Goal: Information Seeking & Learning: Check status

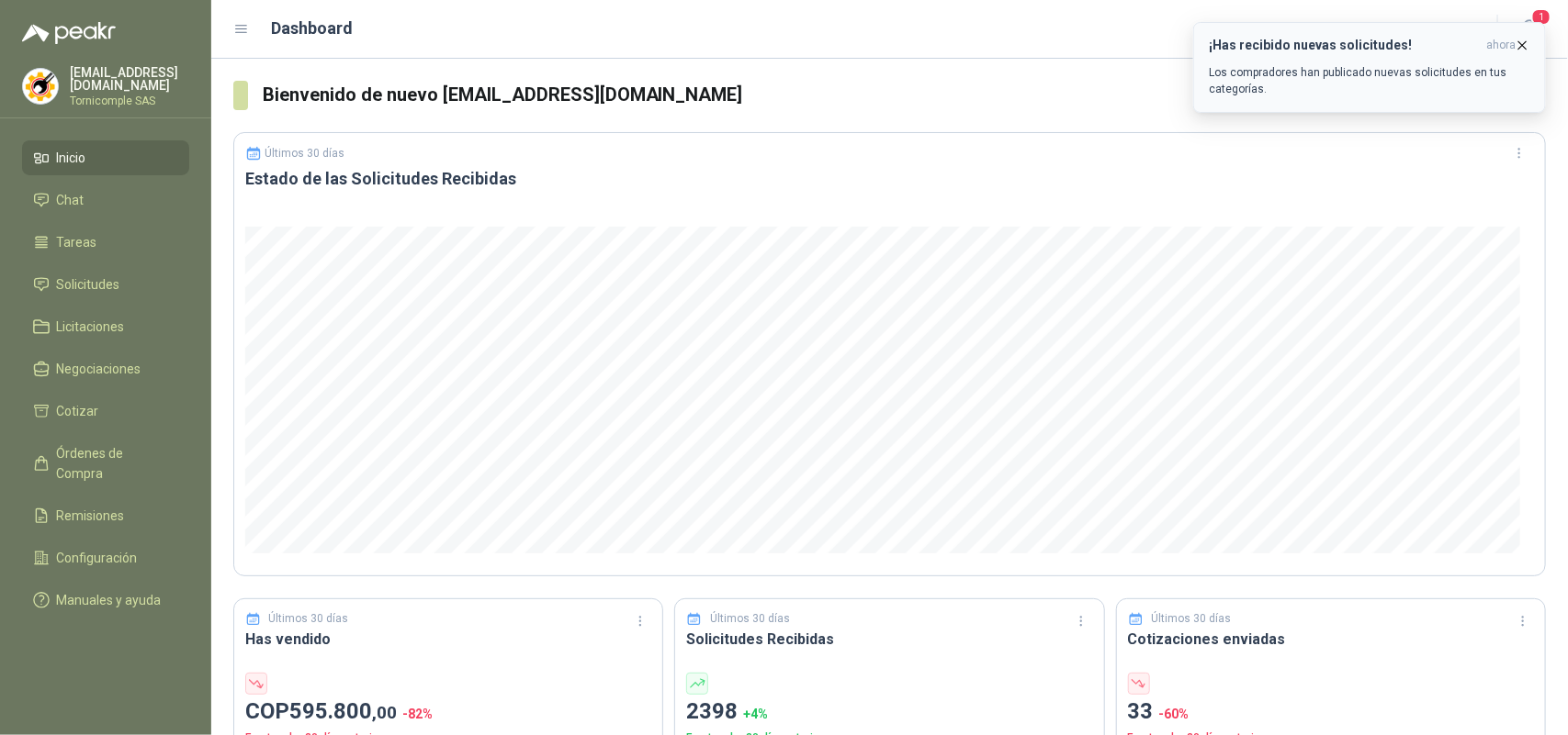
click at [1525, 52] on icon "button" at bounding box center [1522, 45] width 16 height 16
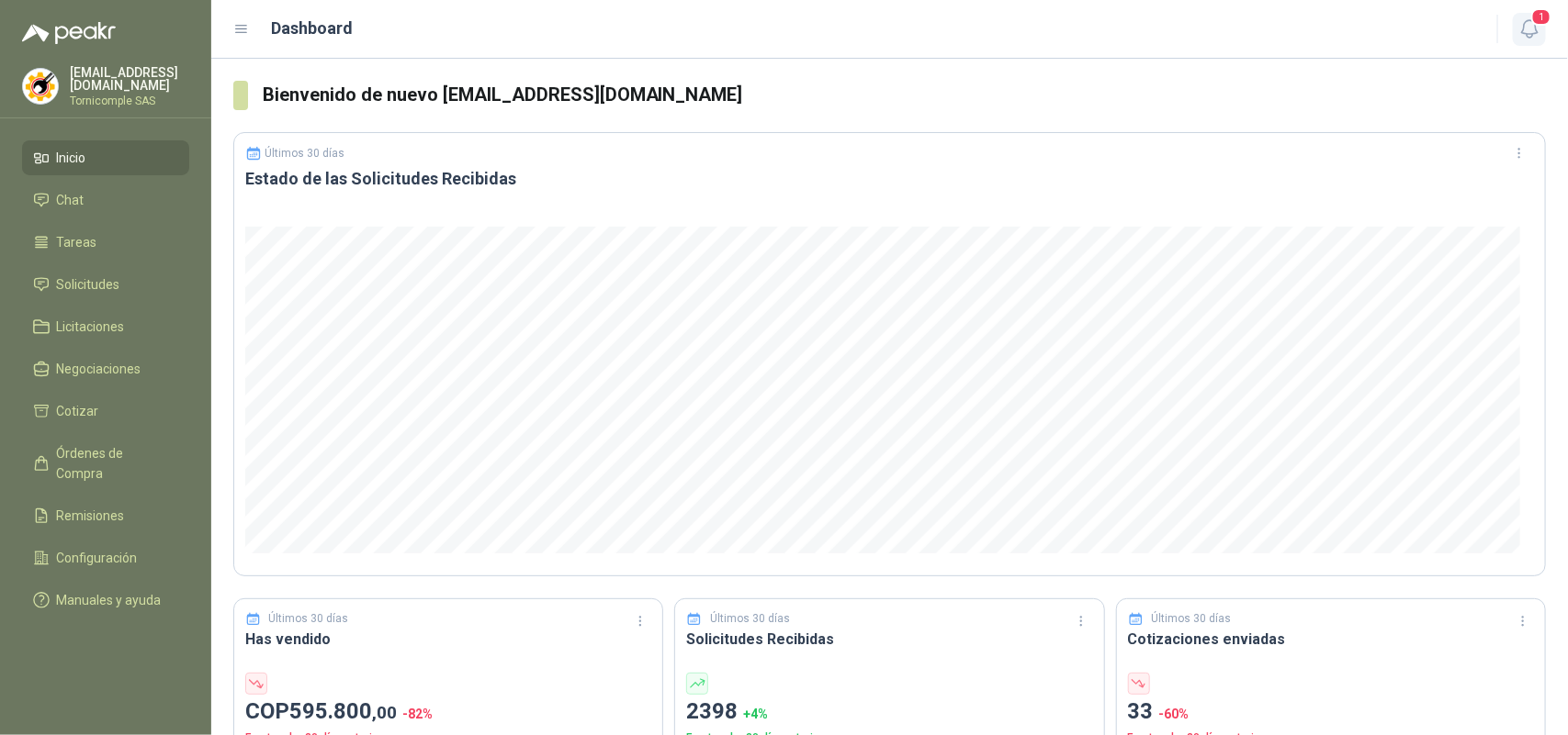
click at [1528, 40] on icon "button" at bounding box center [1529, 28] width 23 height 23
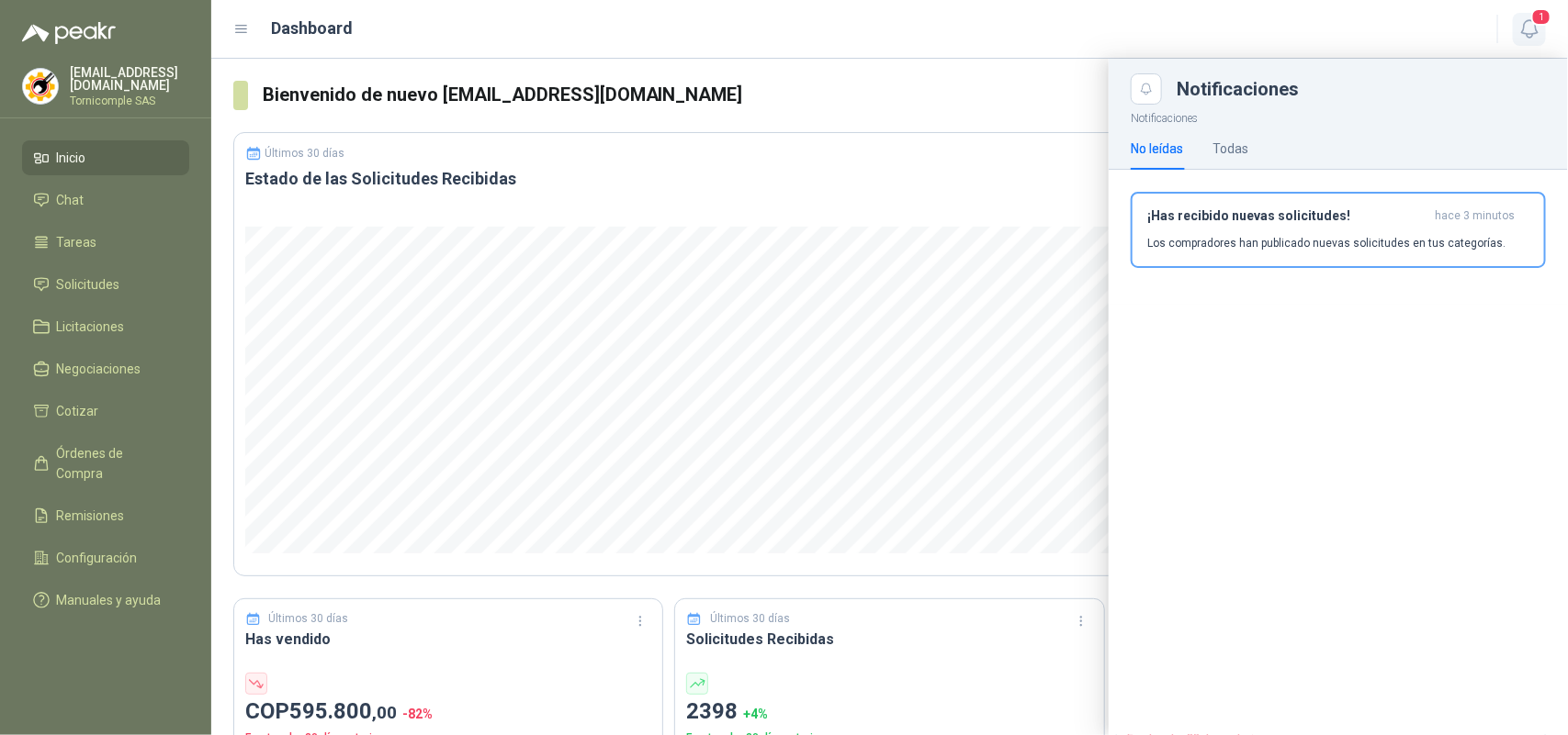
click at [1526, 35] on icon "button" at bounding box center [1529, 28] width 23 height 23
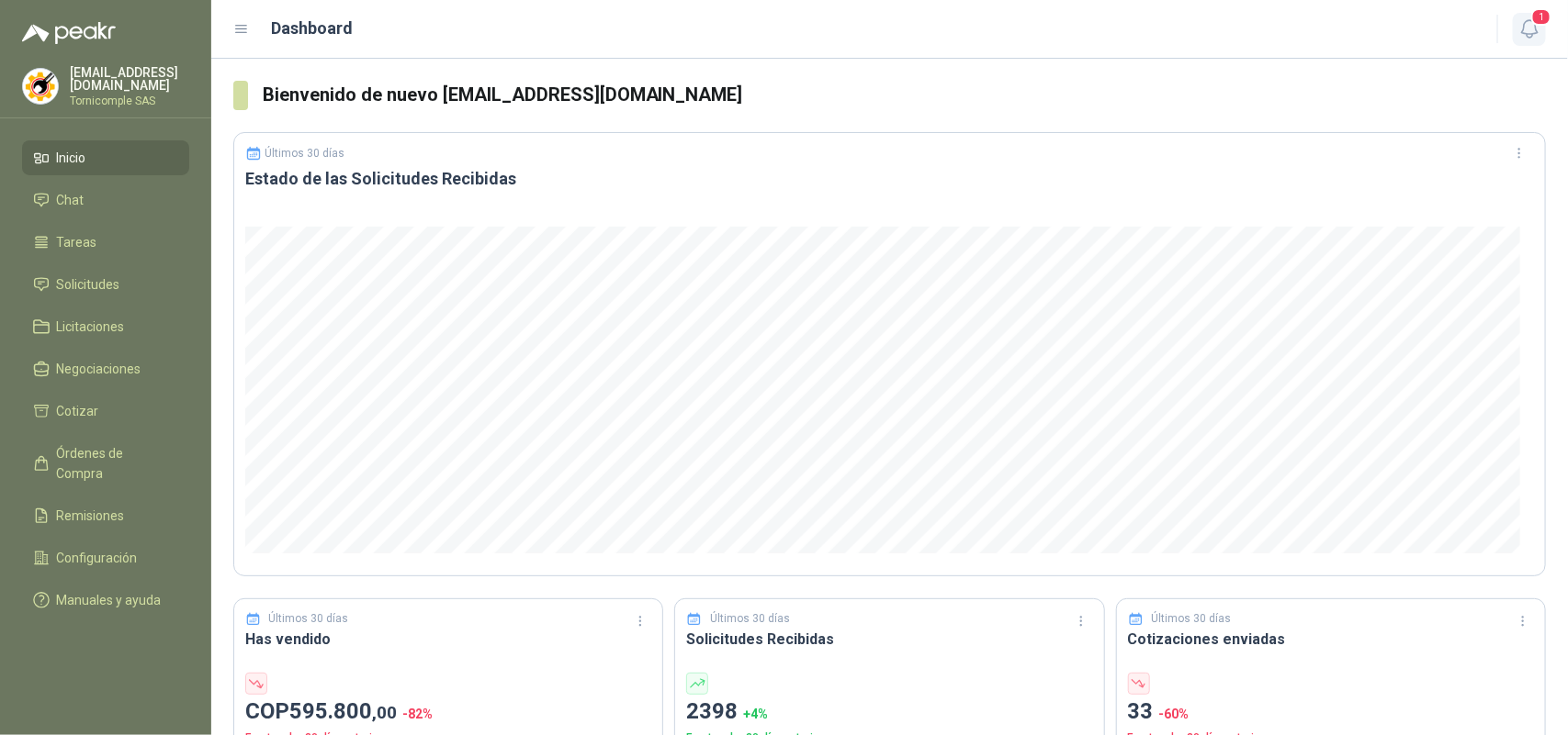
click at [1536, 41] on button "1" at bounding box center [1529, 29] width 33 height 33
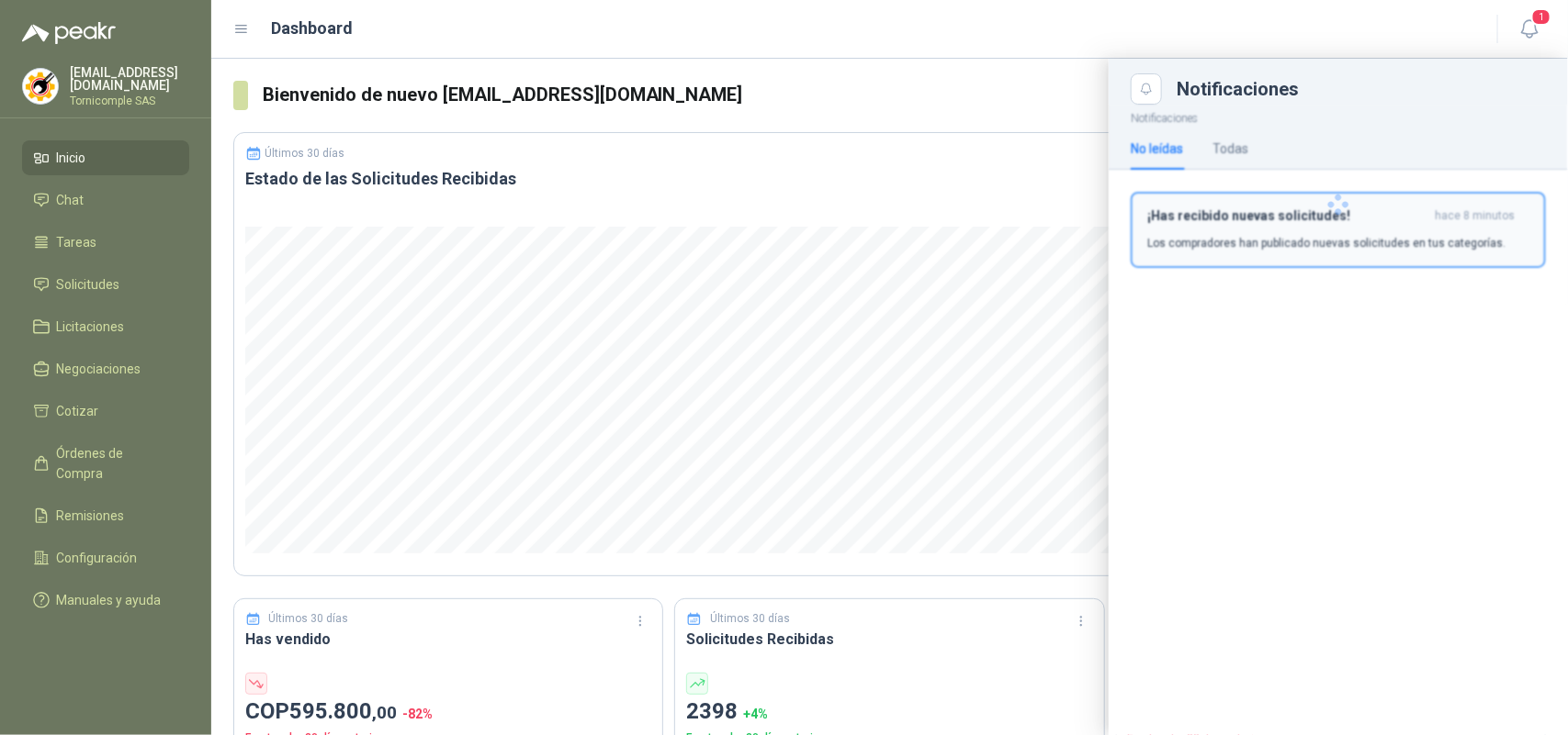
drag, startPoint x: 1472, startPoint y: 176, endPoint x: 1472, endPoint y: 204, distance: 28.0
click at [1472, 217] on span "hace 8 minutos" at bounding box center [1474, 216] width 80 height 16
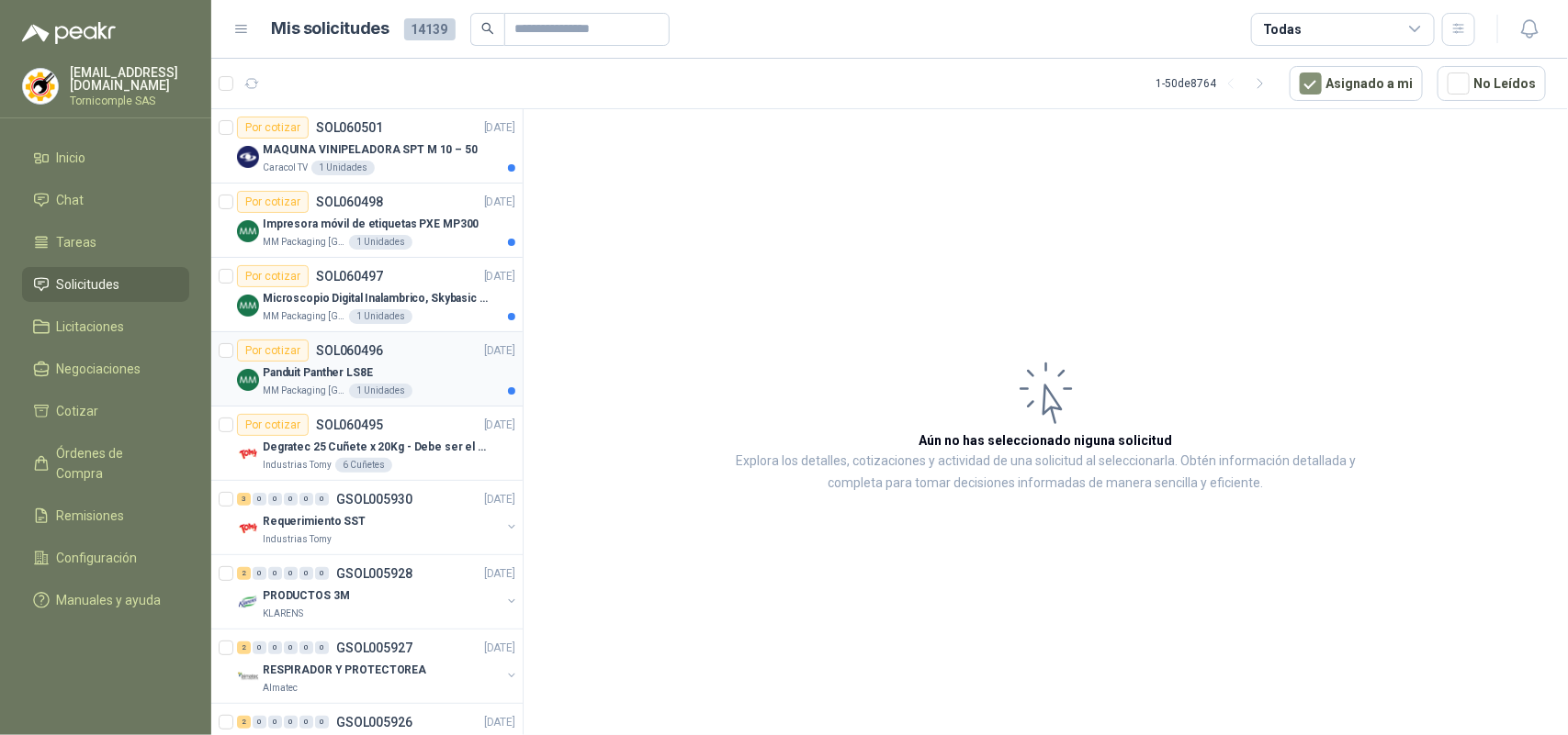
click at [343, 383] on div "Panduit Panther LS8E" at bounding box center [389, 373] width 253 height 22
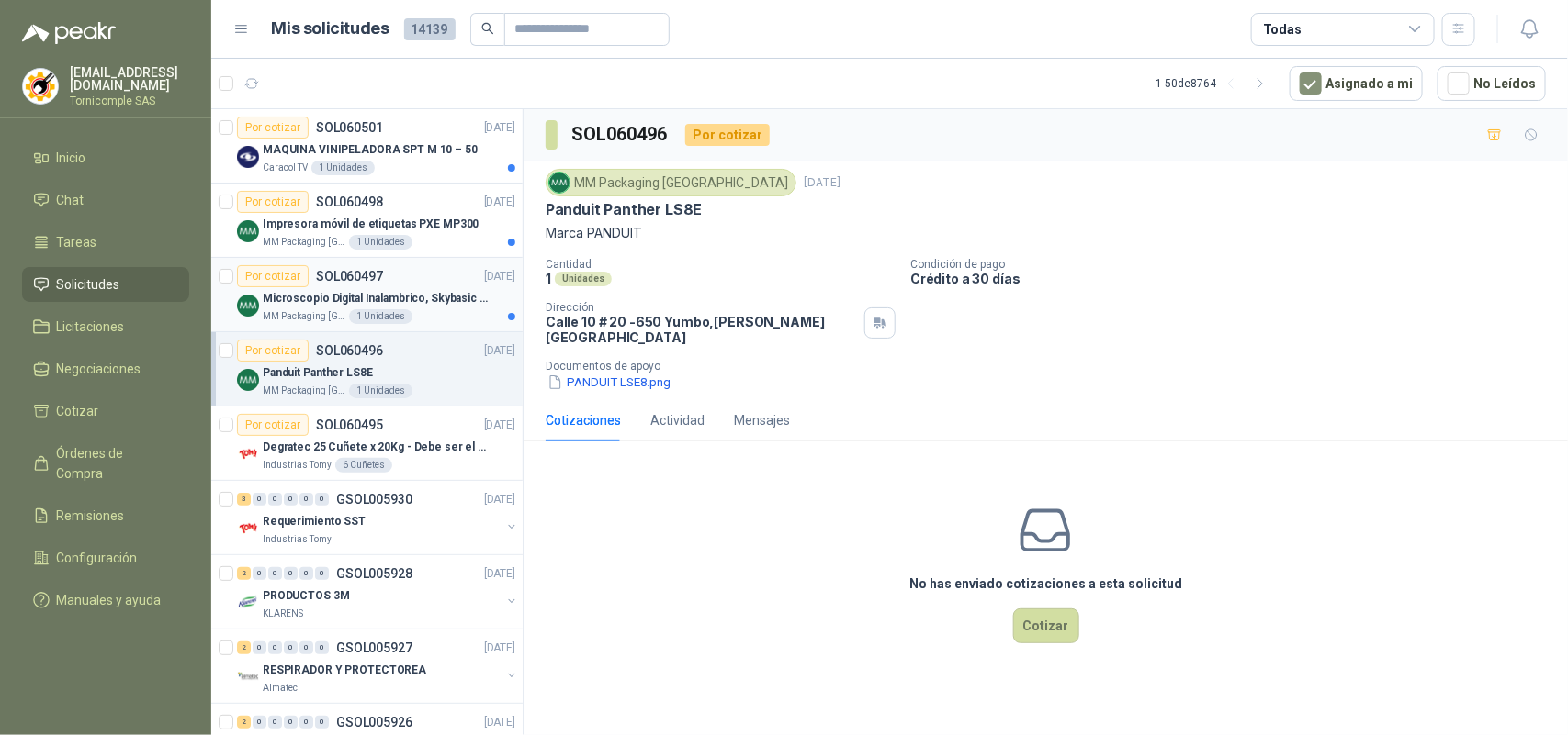
click at [363, 273] on p "SOL060497" at bounding box center [349, 277] width 67 height 13
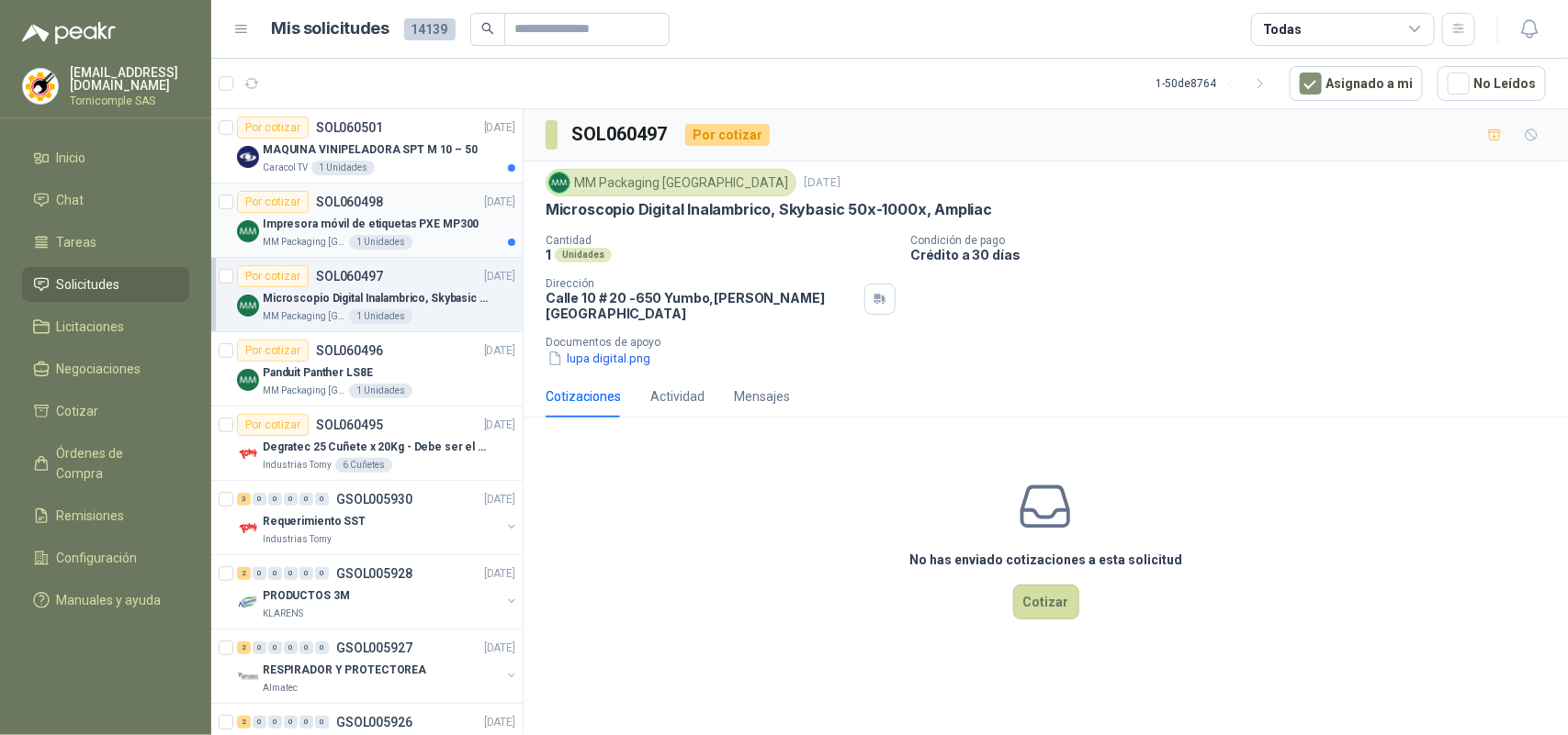
click at [437, 226] on p "Impresora móvil de etiquetas PXE MP300" at bounding box center [370, 224] width 216 height 17
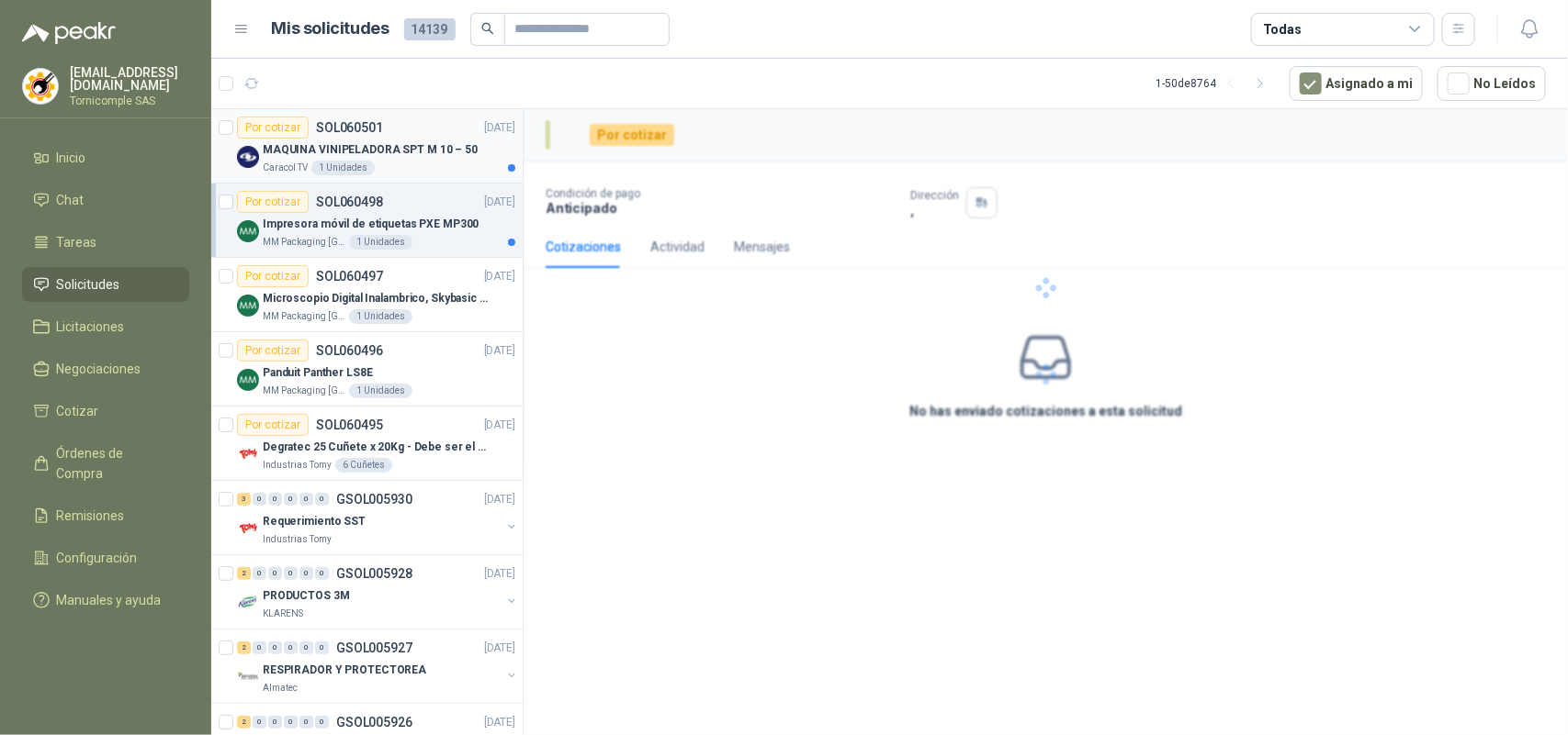
click at [446, 157] on p "MAQUINA VINIPELADORA SPT M 10 – 50" at bounding box center [370, 150] width 215 height 17
